Goal: Check status: Check status

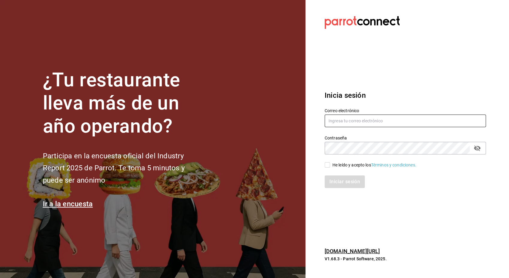
type input "hotaru.arcos@grupocosteno.com"
click at [328, 164] on input "He leído y acepto los Términos y condiciones." at bounding box center [326, 164] width 5 height 5
checkbox input "true"
click at [340, 179] on button "Iniciar sesión" at bounding box center [344, 181] width 41 height 13
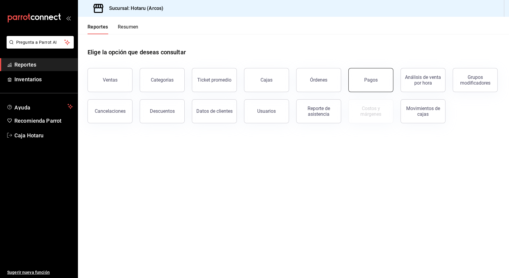
click at [369, 85] on button "Pagos" at bounding box center [370, 80] width 45 height 24
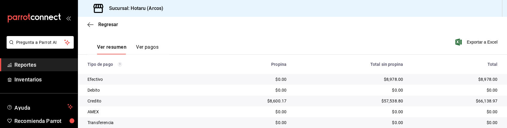
scroll to position [137, 0]
